Goal: Register for event/course

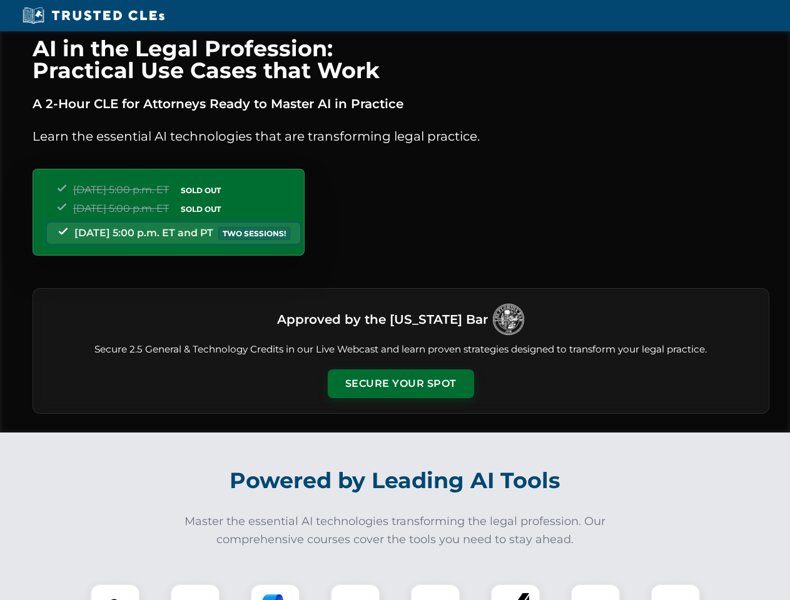
click at [400, 384] on button "Secure Your Spot" at bounding box center [401, 383] width 146 height 29
click at [115, 592] on img at bounding box center [115, 609] width 36 height 36
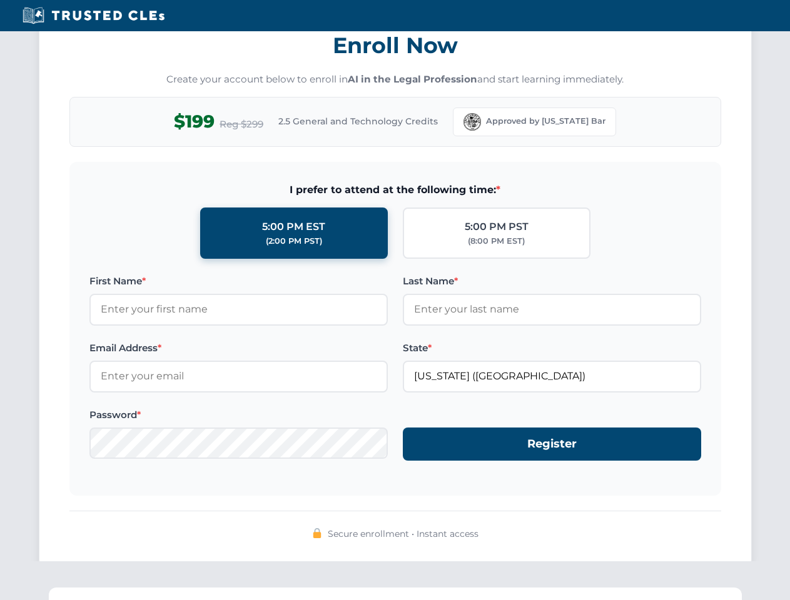
scroll to position [1227, 0]
